Goal: Transaction & Acquisition: Subscribe to service/newsletter

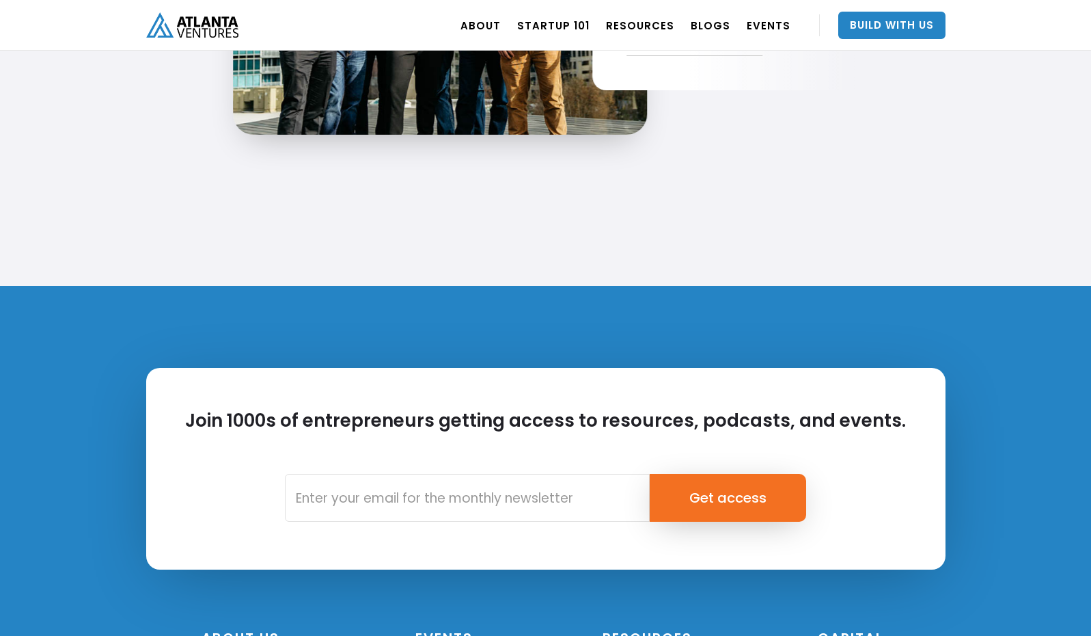
scroll to position [2941, 0]
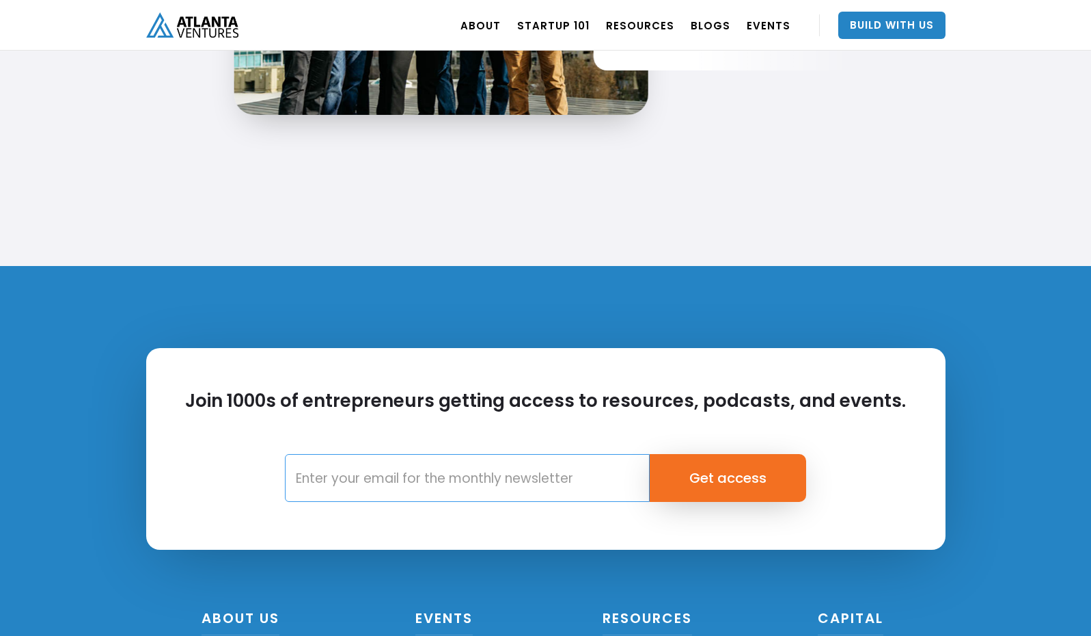
click at [588, 485] on input "Email Form" at bounding box center [467, 478] width 365 height 48
type input "reginald@global2strategies.com"
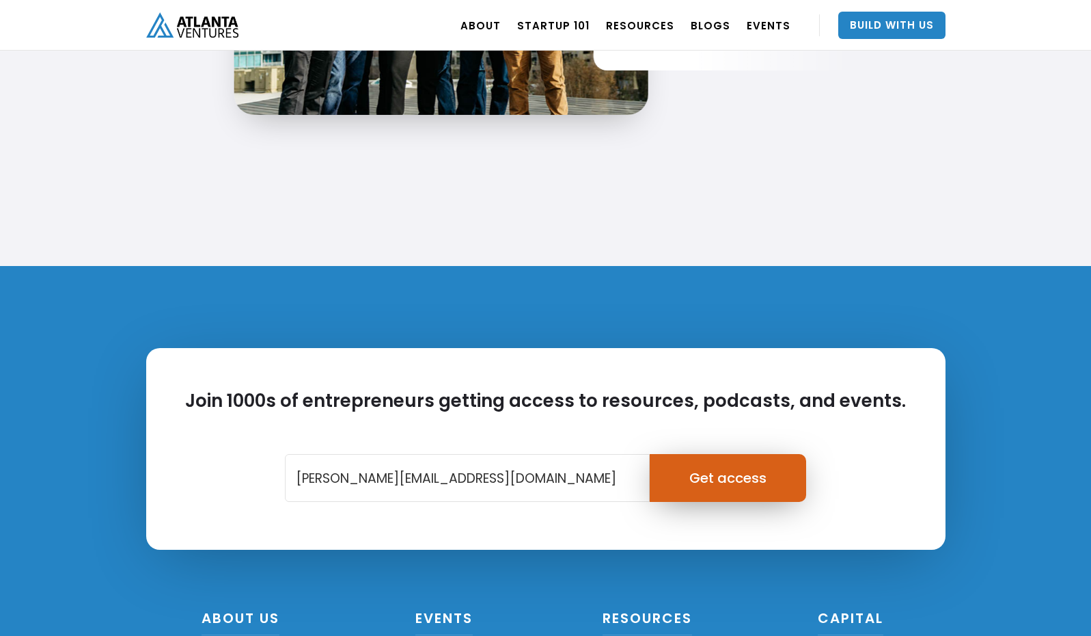
click at [696, 474] on input "Get access" at bounding box center [728, 478] width 156 height 48
type input "Please wait..."
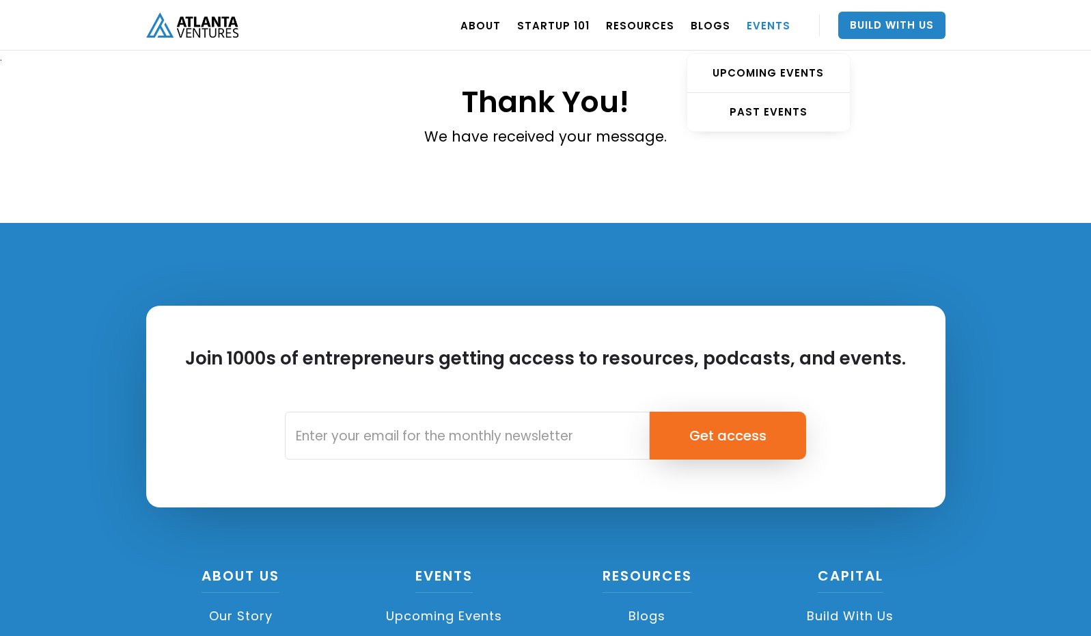
click at [761, 21] on link "EVENTS" at bounding box center [769, 25] width 44 height 38
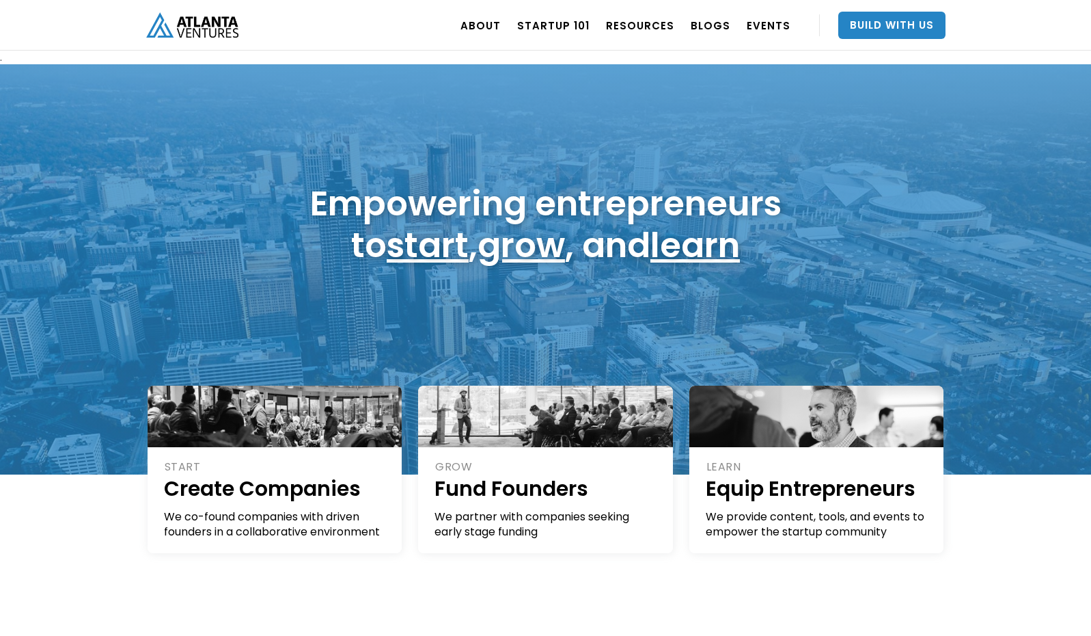
click at [144, 101] on div "Empowering entrepreneurs to start , grow , and learn" at bounding box center [545, 269] width 1091 height 410
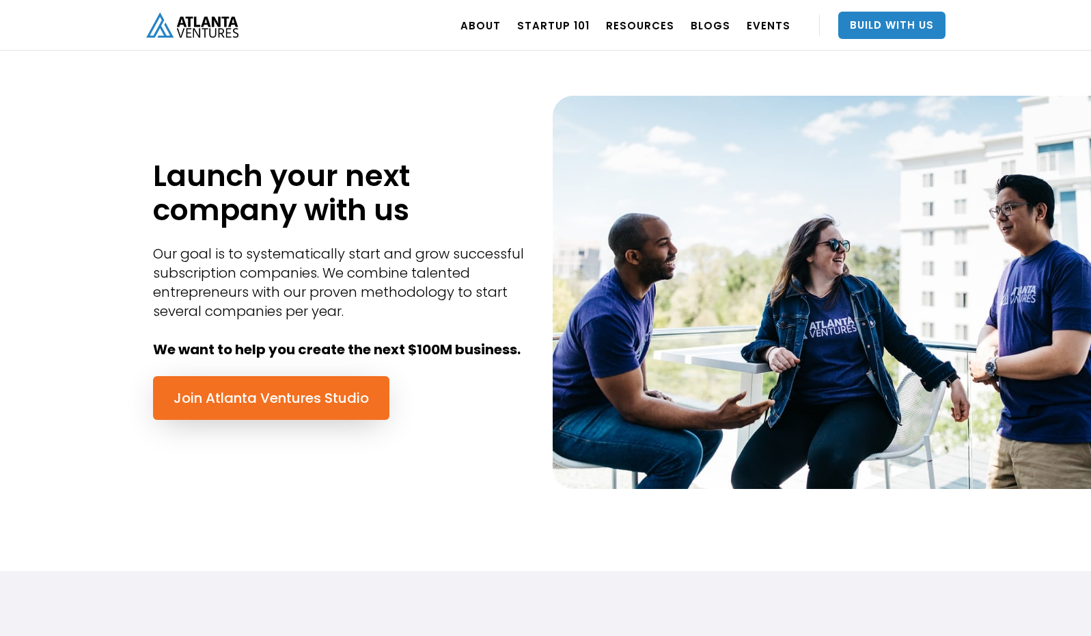
scroll to position [561, 0]
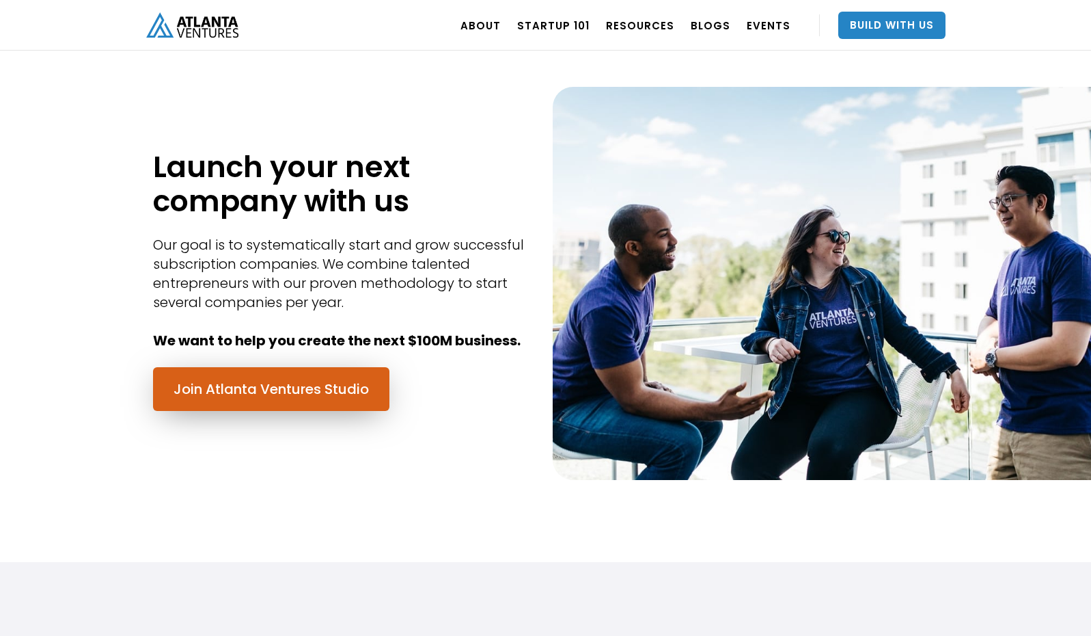
click at [362, 387] on link "Join Atlanta Ventures Studio" at bounding box center [271, 389] width 236 height 44
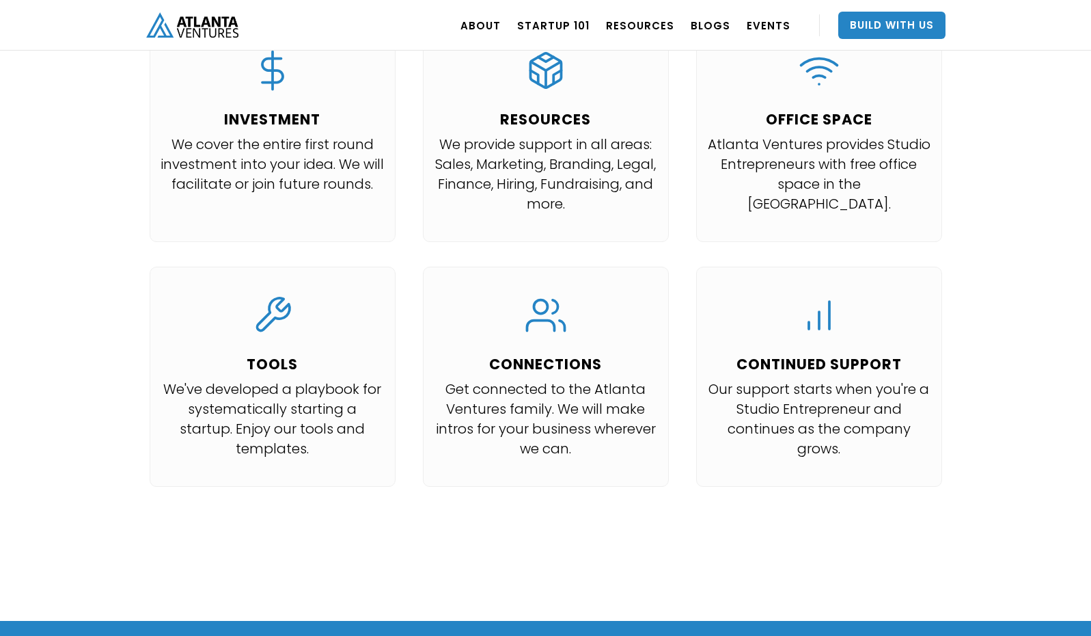
scroll to position [1451, 0]
